Goal: Information Seeking & Learning: Understand process/instructions

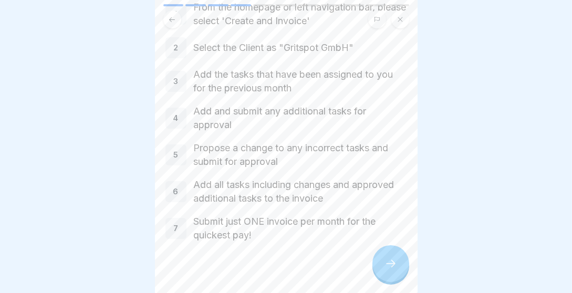
scroll to position [80, 0]
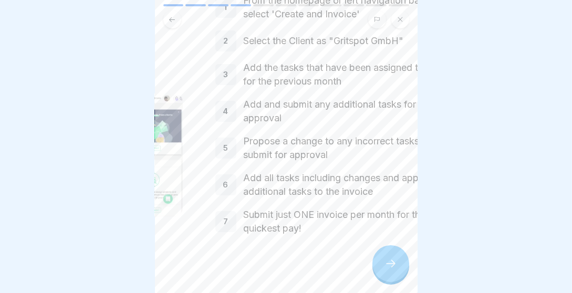
click at [393, 293] on html "Lano Invoicing 11 Steps Creating an invoice In this lesson you will learn how t…" at bounding box center [286, 146] width 572 height 293
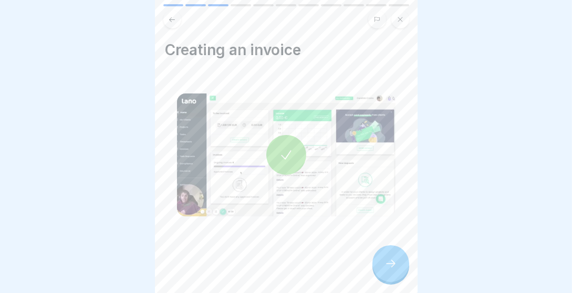
click at [294, 153] on div at bounding box center [286, 155] width 40 height 40
click at [380, 259] on div at bounding box center [390, 263] width 37 height 37
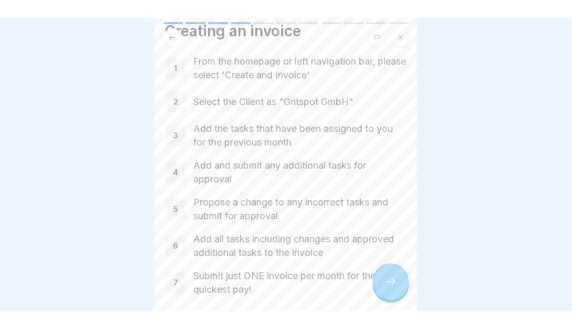
scroll to position [84, 0]
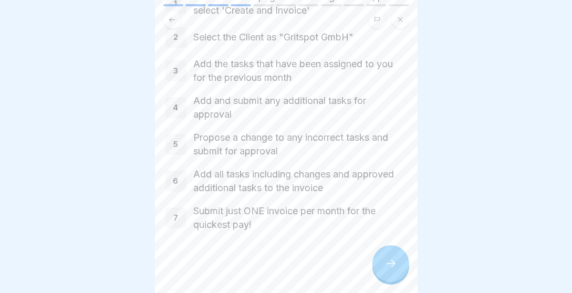
click at [391, 264] on icon at bounding box center [391, 263] width 13 height 13
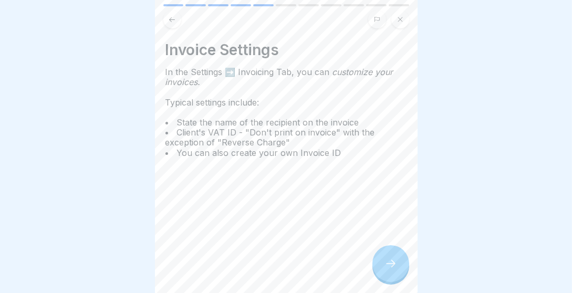
click at [385, 261] on icon at bounding box center [391, 263] width 13 height 13
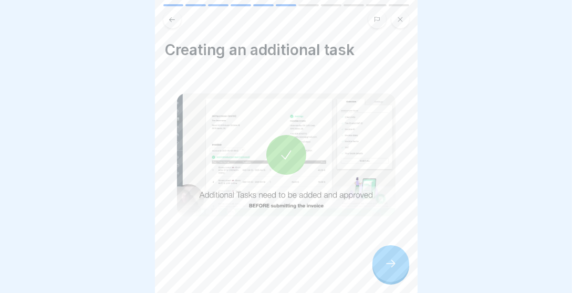
click at [288, 151] on icon at bounding box center [286, 155] width 15 height 15
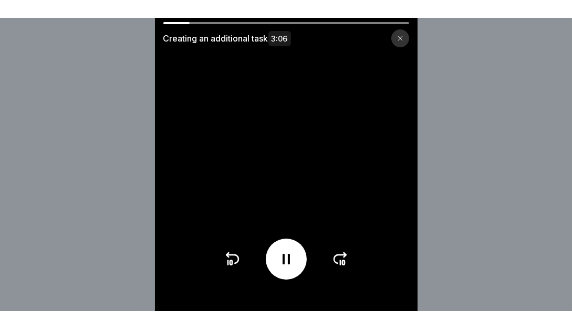
scroll to position [47, 0]
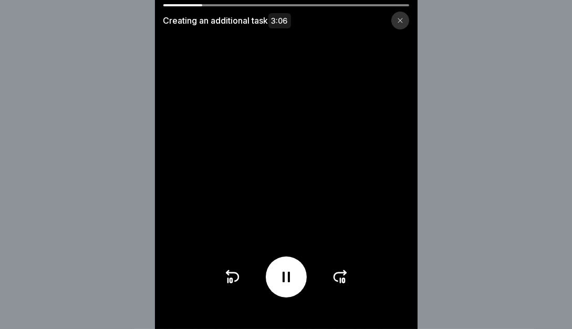
click at [235, 281] on icon at bounding box center [232, 276] width 17 height 17
click at [294, 282] on icon at bounding box center [286, 276] width 17 height 17
click at [284, 283] on icon at bounding box center [286, 277] width 11 height 12
click at [454, 181] on div "Creating an additional task 3:06" at bounding box center [286, 164] width 572 height 329
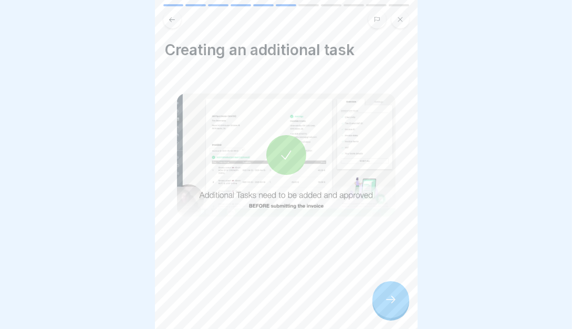
click at [299, 152] on div at bounding box center [286, 155] width 40 height 40
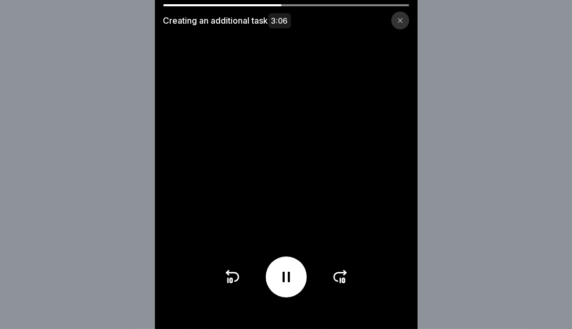
click at [339, 282] on icon at bounding box center [340, 276] width 17 height 17
drag, startPoint x: 315, startPoint y: 5, endPoint x: 348, endPoint y: 8, distance: 32.7
click at [348, 8] on div "Creating an additional task 3:06" at bounding box center [286, 16] width 263 height 25
click at [354, 5] on div at bounding box center [286, 5] width 246 height 2
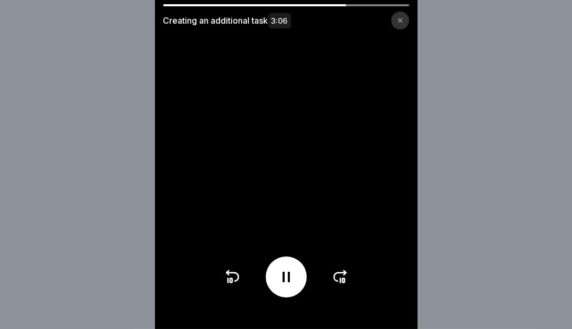
click at [452, 211] on div "Creating an additional task 3:06" at bounding box center [286, 164] width 572 height 329
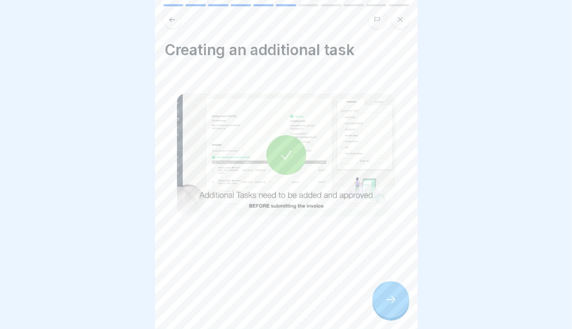
click at [397, 293] on icon at bounding box center [391, 299] width 13 height 13
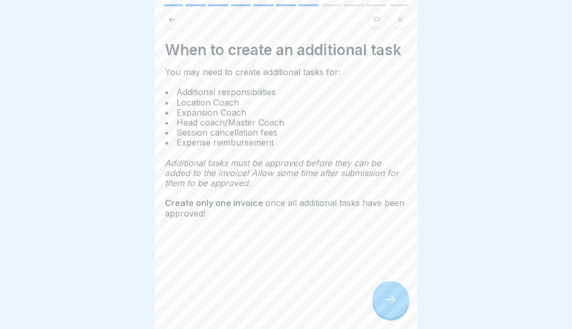
click at [396, 291] on div at bounding box center [390, 299] width 37 height 37
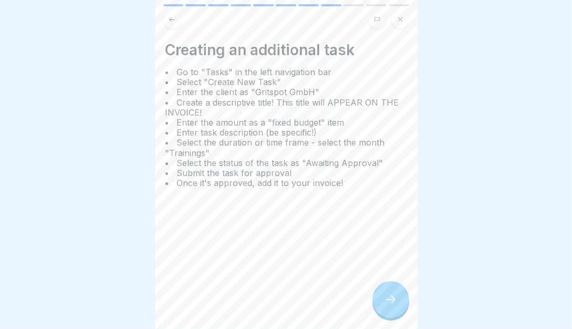
click at [397, 291] on div at bounding box center [390, 299] width 37 height 37
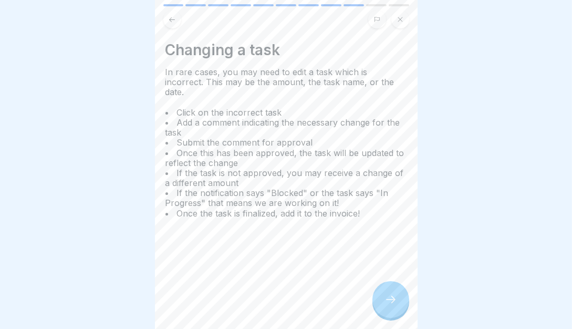
click at [397, 291] on div at bounding box center [390, 299] width 37 height 37
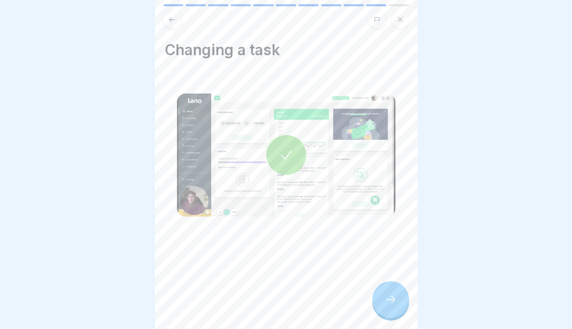
click at [397, 291] on div at bounding box center [390, 299] width 37 height 37
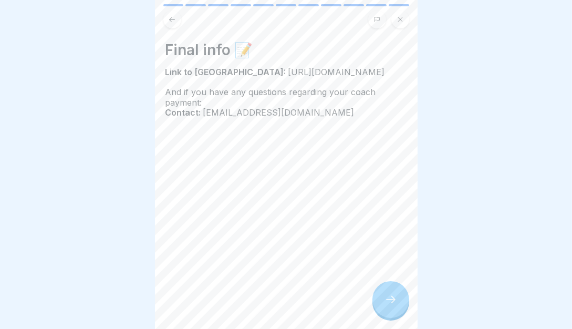
click at [397, 289] on div at bounding box center [390, 299] width 37 height 37
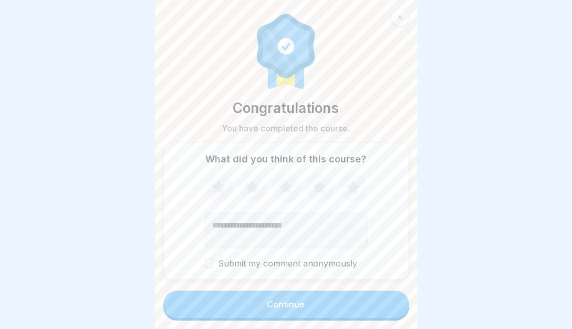
click at [357, 188] on icon at bounding box center [353, 187] width 28 height 27
click at [326, 293] on button "Continue" at bounding box center [286, 304] width 246 height 27
